Goal: Find specific page/section: Find specific page/section

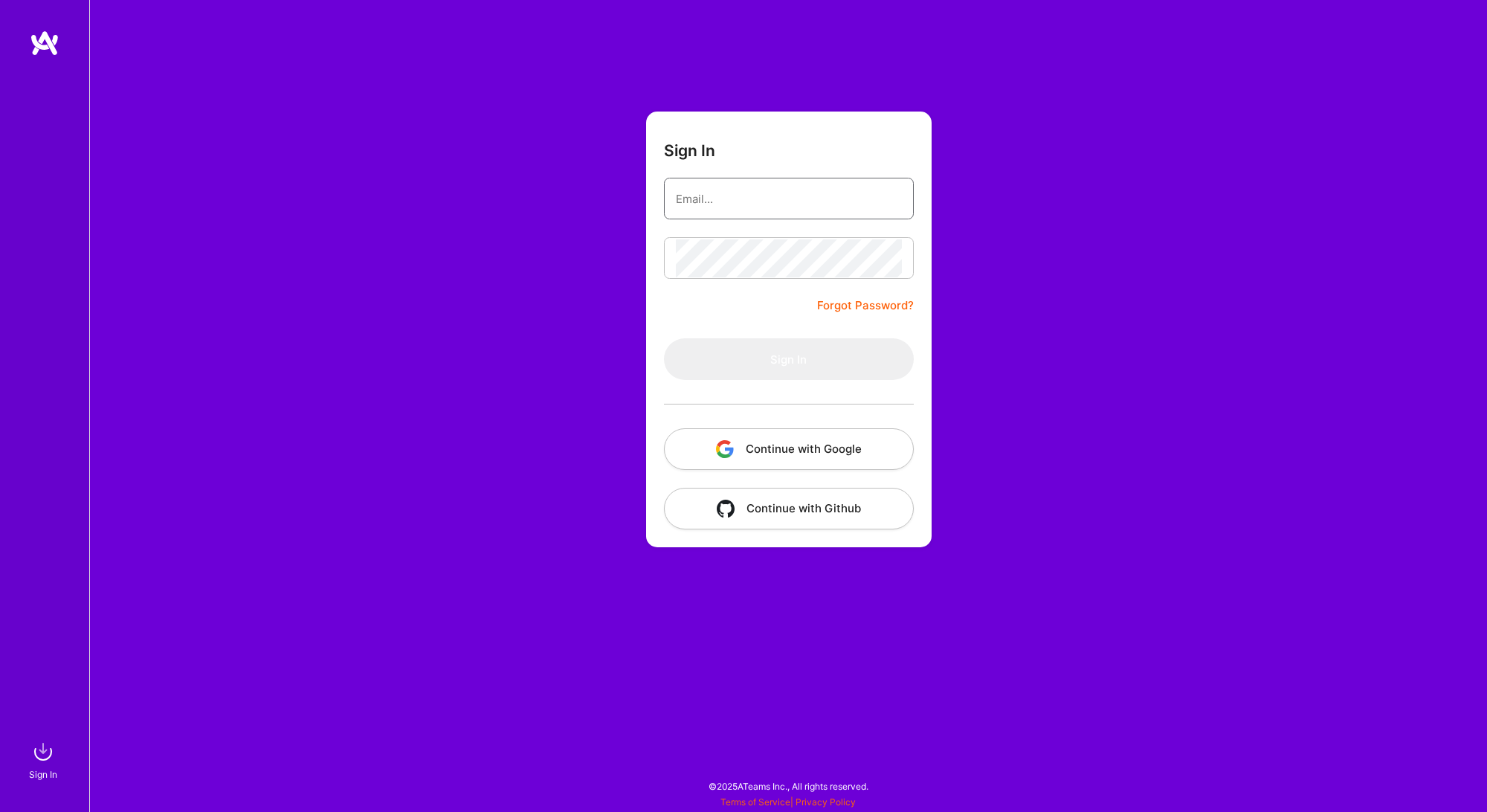
click at [707, 199] on input "email" at bounding box center [789, 199] width 226 height 38
type input "[EMAIL_ADDRESS][DOMAIN_NAME]"
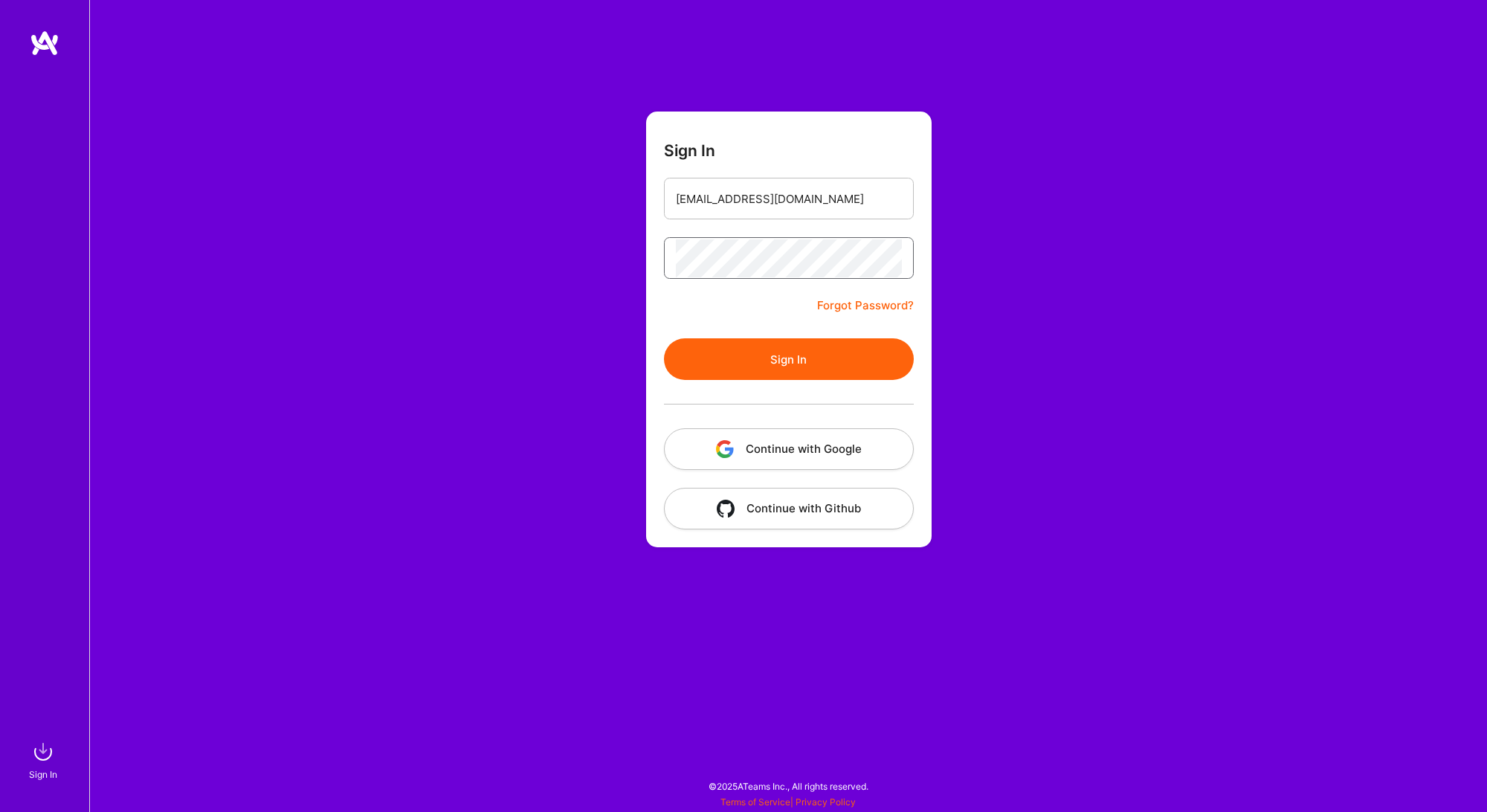
click at [664, 338] on button "Sign In" at bounding box center [789, 359] width 250 height 42
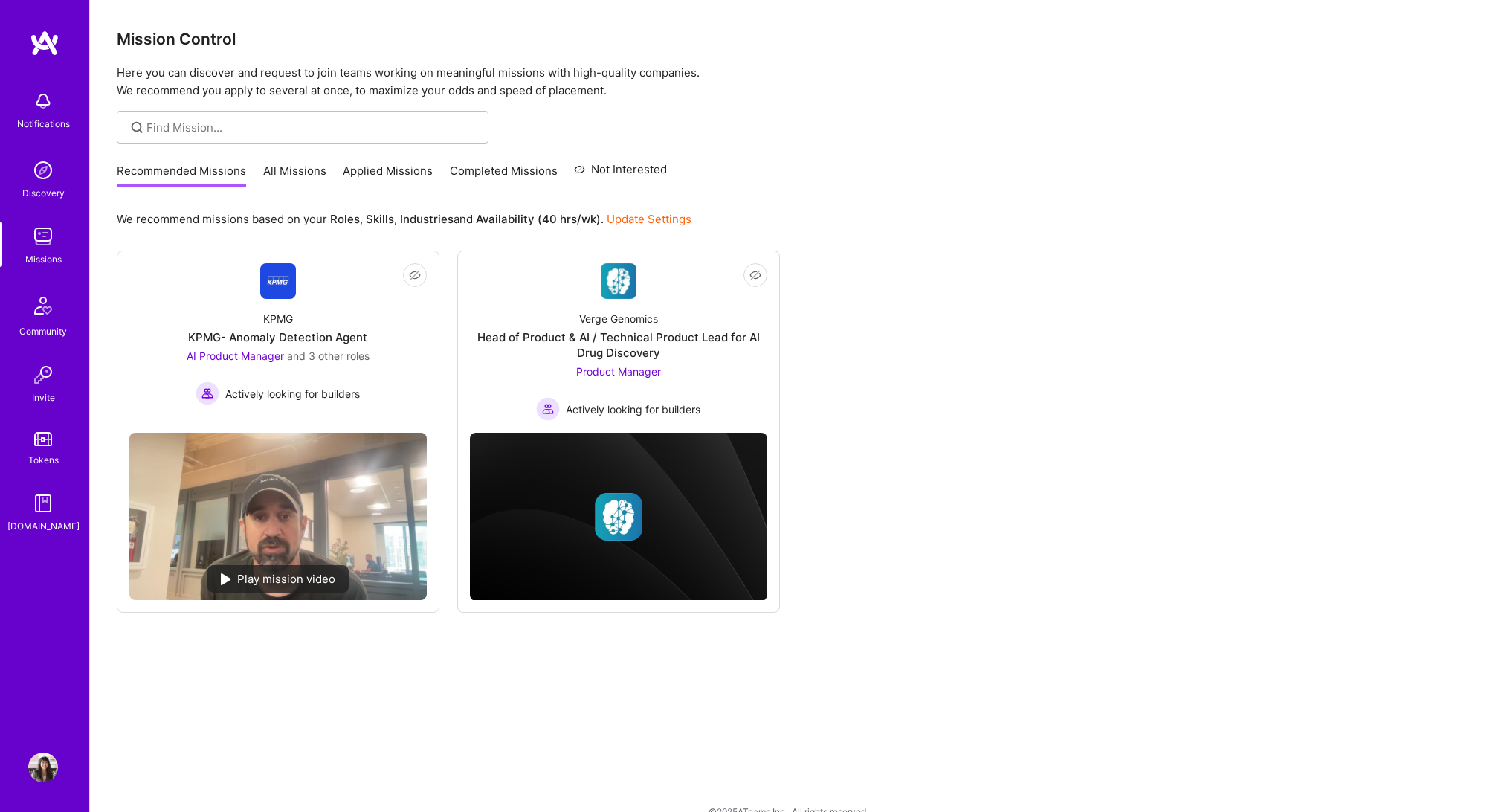
click at [353, 170] on link "Applied Missions" at bounding box center [388, 174] width 90 height 25
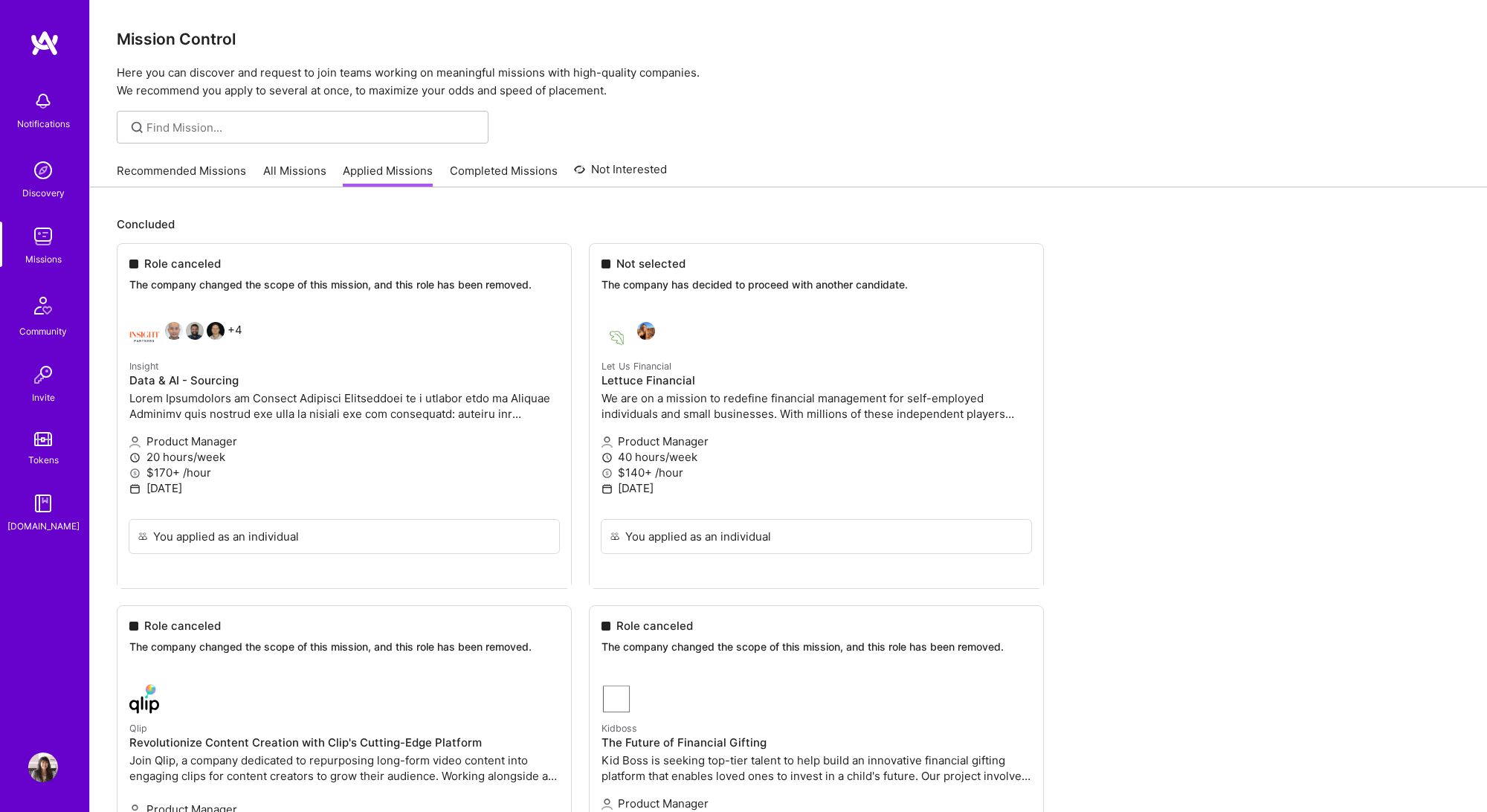
click at [290, 173] on link "All Missions" at bounding box center [294, 174] width 63 height 25
